Goal: Obtain resource: Download file/media

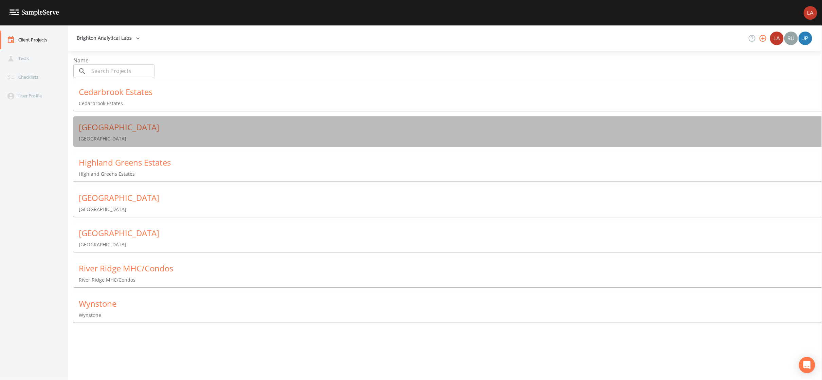
click at [146, 126] on div "[GEOGRAPHIC_DATA]" at bounding box center [450, 127] width 743 height 11
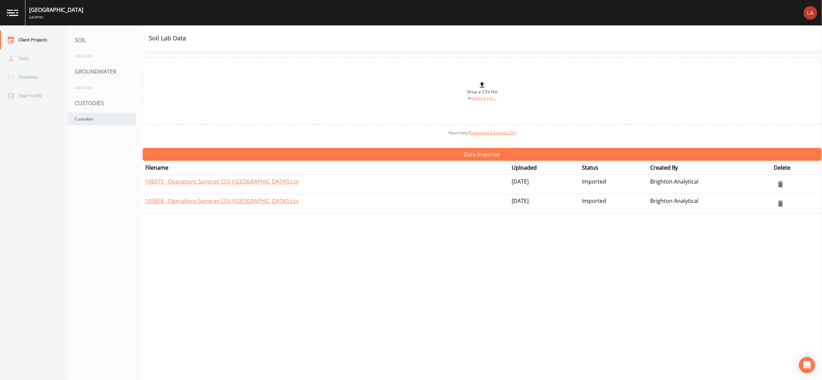
click at [104, 113] on div "Custodies" at bounding box center [102, 119] width 68 height 13
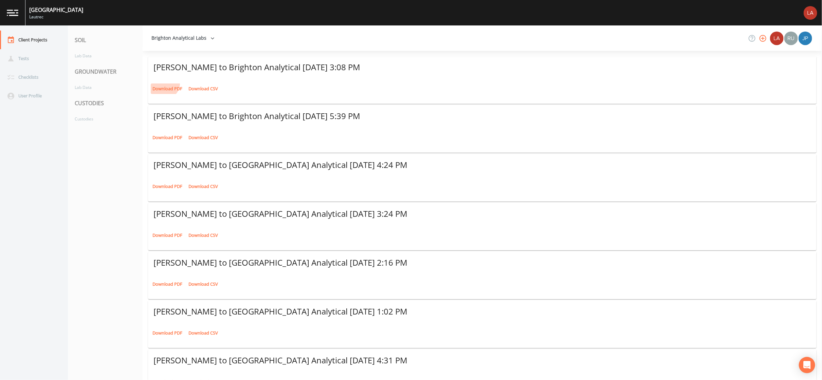
click at [162, 84] on link "Download PDF" at bounding box center [167, 89] width 33 height 11
click at [37, 37] on div "Client Projects" at bounding box center [30, 40] width 61 height 19
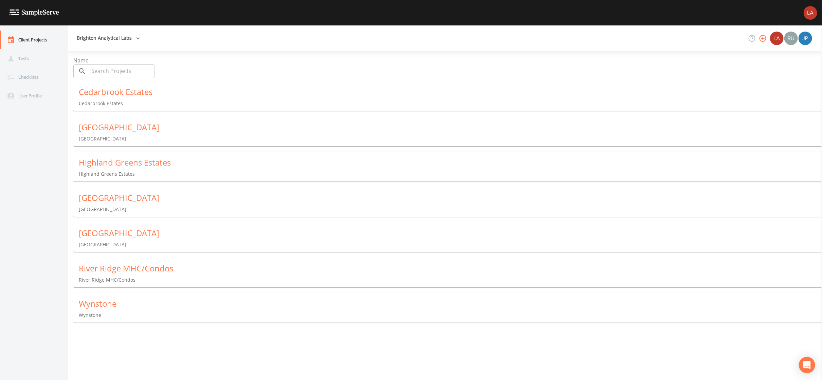
click at [128, 164] on div "Highland Greens Estates [GEOGRAPHIC_DATA] Estates" at bounding box center [450, 167] width 754 height 31
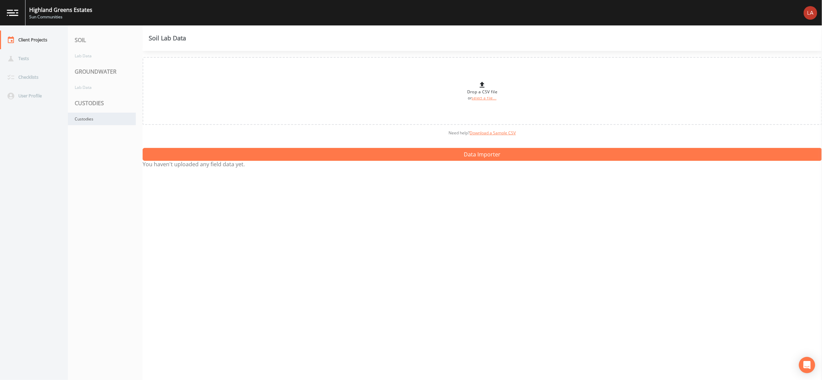
click at [83, 125] on div "Custodies" at bounding box center [102, 119] width 68 height 13
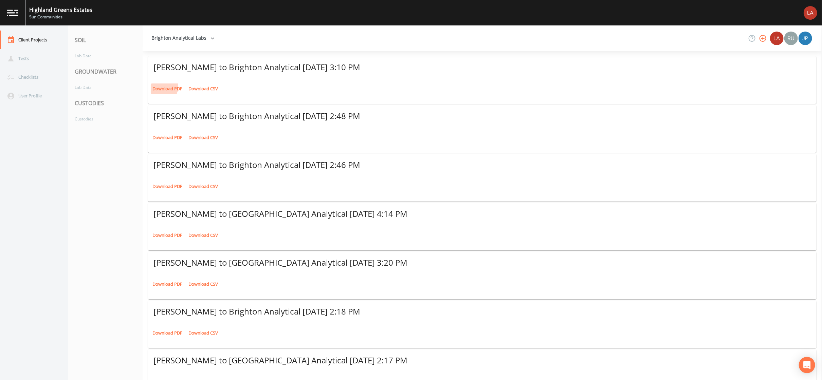
click at [161, 84] on link "Download PDF" at bounding box center [167, 89] width 33 height 11
click at [42, 42] on div "Client Projects" at bounding box center [30, 40] width 61 height 19
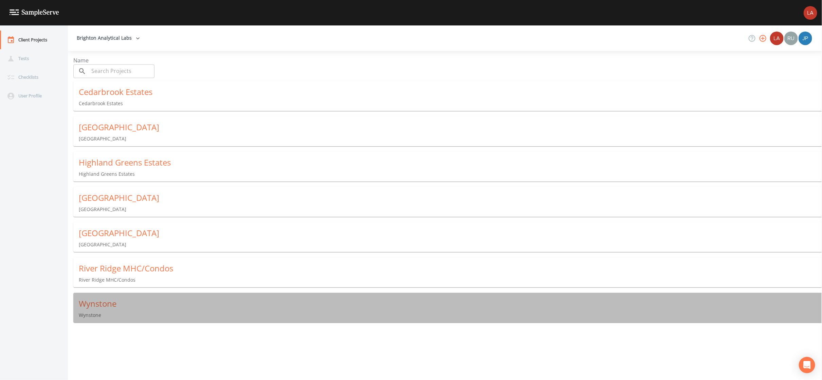
click at [99, 301] on div "Wynstone" at bounding box center [450, 303] width 743 height 11
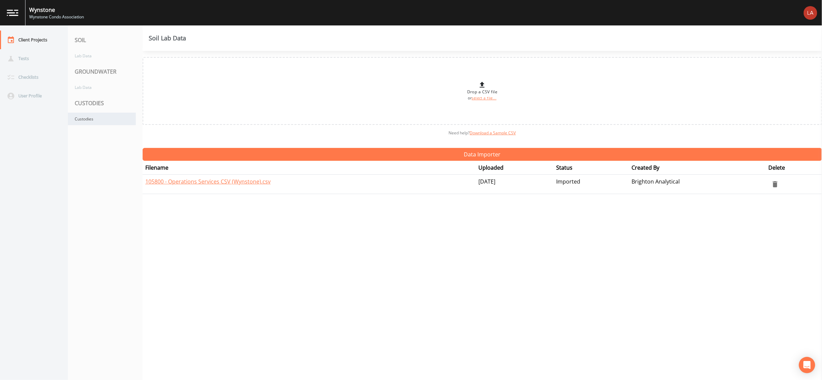
click at [111, 119] on div "Custodies" at bounding box center [102, 119] width 68 height 13
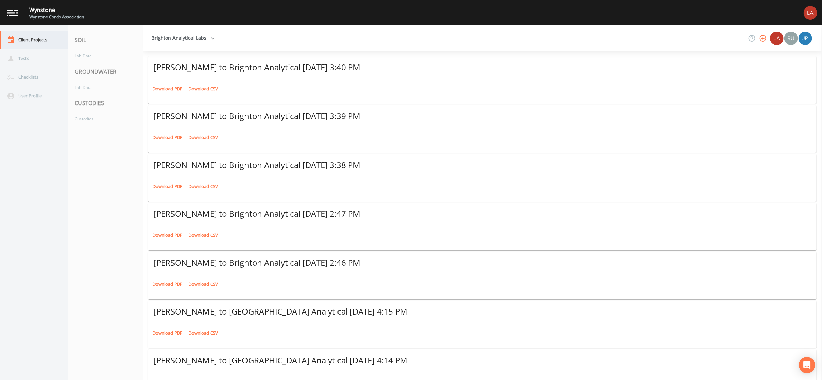
click at [43, 33] on div "Client Projects" at bounding box center [30, 40] width 61 height 19
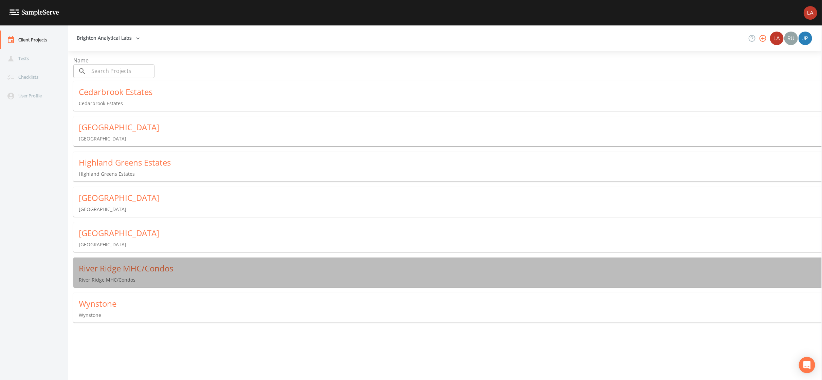
click at [117, 263] on div "River Ridge MHC/Condos" at bounding box center [450, 268] width 743 height 11
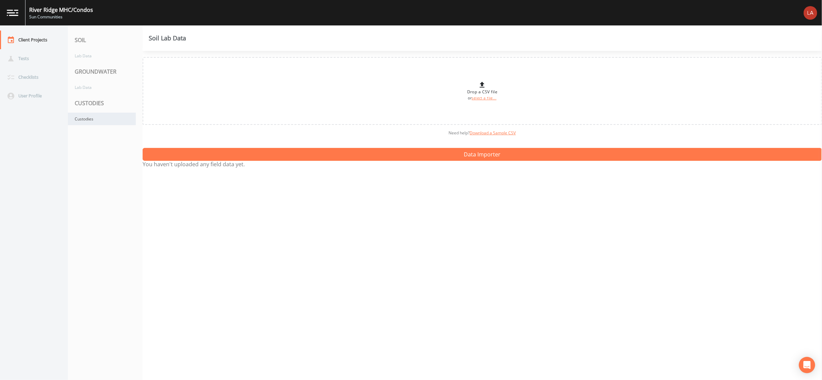
click at [98, 123] on div "Custodies" at bounding box center [102, 119] width 68 height 13
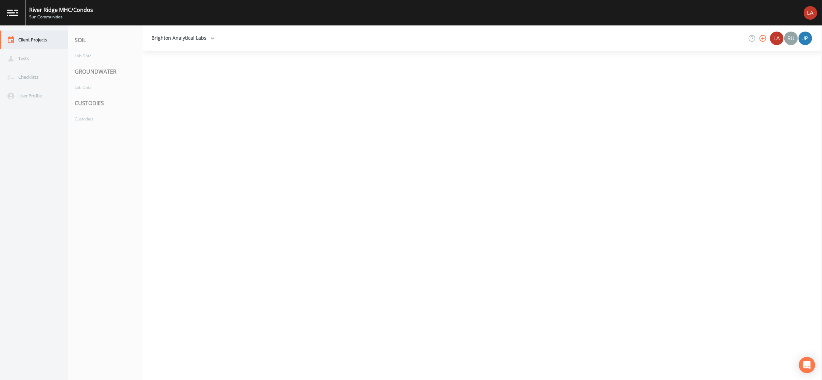
click at [42, 40] on div "Client Projects" at bounding box center [30, 40] width 61 height 19
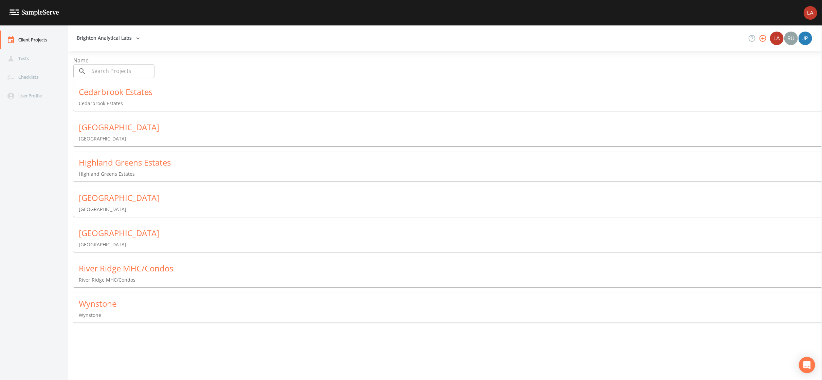
click at [138, 195] on div "[GEOGRAPHIC_DATA]" at bounding box center [450, 198] width 743 height 11
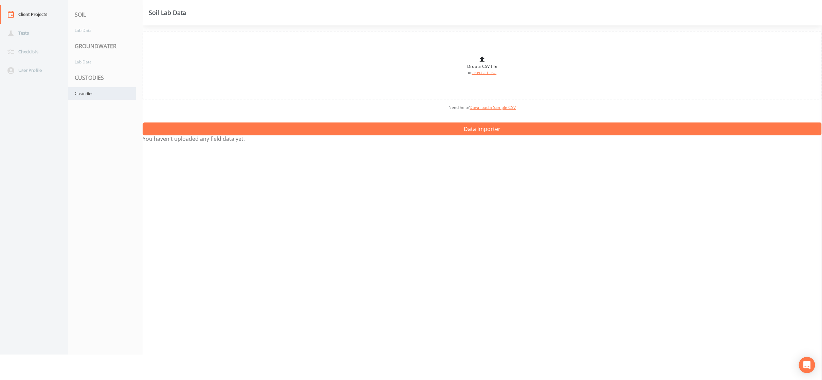
click at [104, 98] on div "Custodies" at bounding box center [102, 93] width 68 height 13
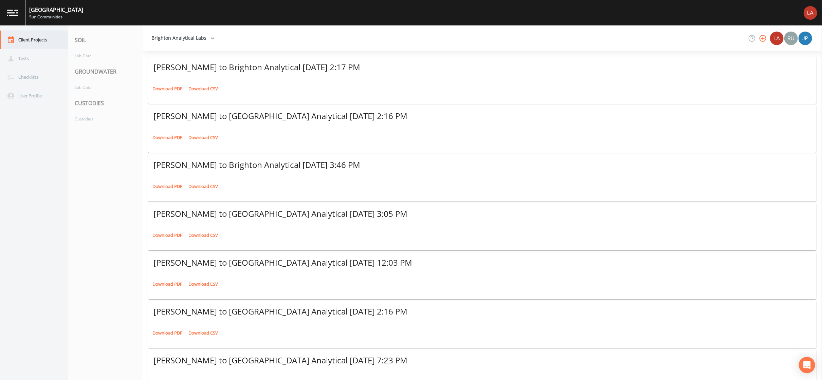
click at [32, 48] on div "Client Projects" at bounding box center [30, 40] width 61 height 19
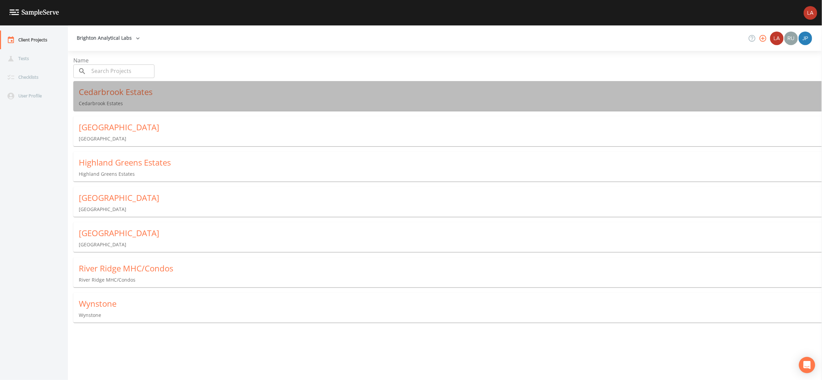
click at [99, 94] on div "Cedarbrook Estates [GEOGRAPHIC_DATA]" at bounding box center [450, 96] width 754 height 31
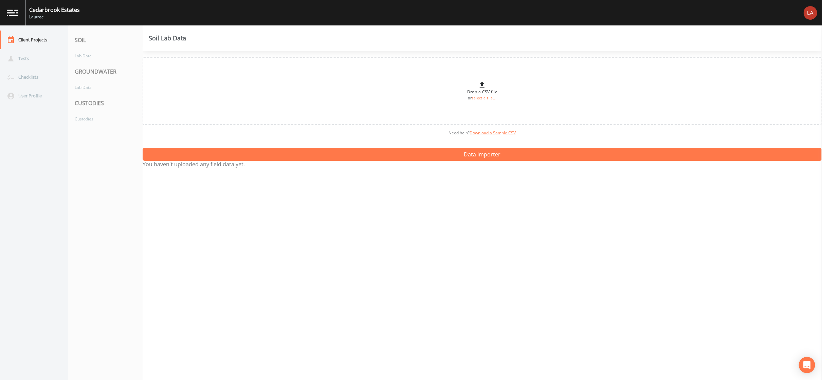
click at [108, 128] on nav "SOIL Lab Data GROUNDWATER Lab Data CUSTODIES Custodies" at bounding box center [105, 202] width 75 height 355
click at [110, 114] on div "Custodies" at bounding box center [102, 119] width 68 height 13
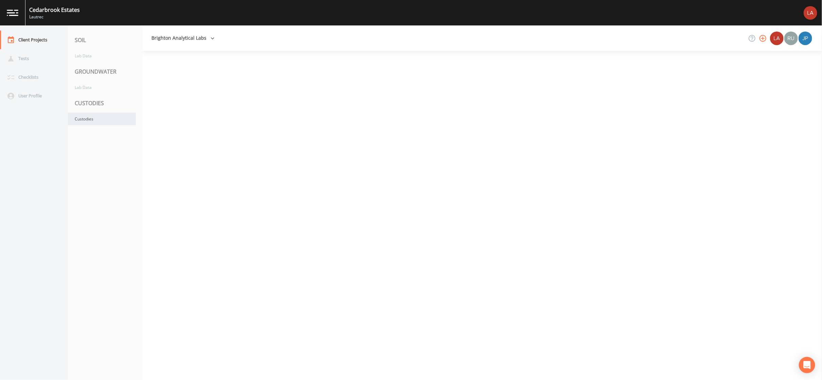
click at [114, 116] on div "Custodies" at bounding box center [102, 119] width 68 height 13
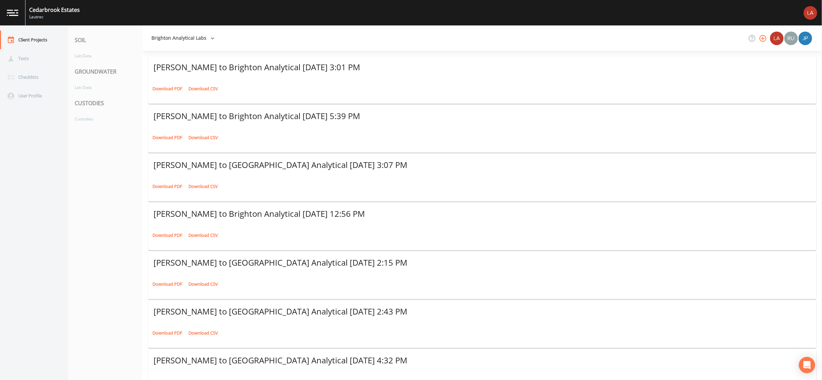
click at [166, 84] on link "Download PDF" at bounding box center [167, 89] width 33 height 11
